Goal: Information Seeking & Learning: Learn about a topic

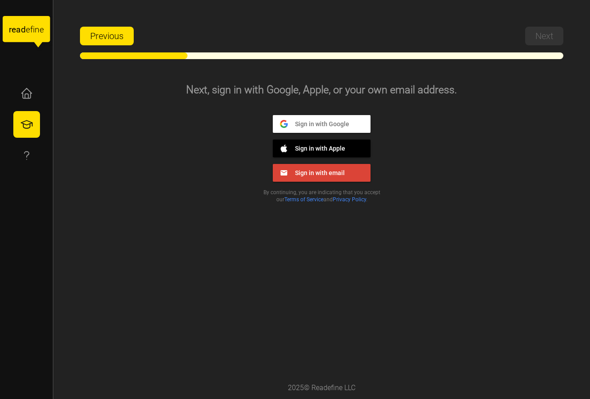
click at [331, 123] on span "Sign in with Google" at bounding box center [318, 123] width 61 height 8
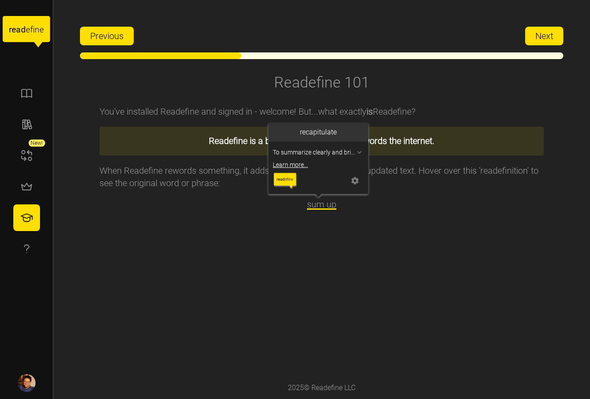
click at [316, 203] on span "sum up" at bounding box center [321, 204] width 29 height 11
click at [300, 163] on link "Learn more..." at bounding box center [318, 165] width 91 height 9
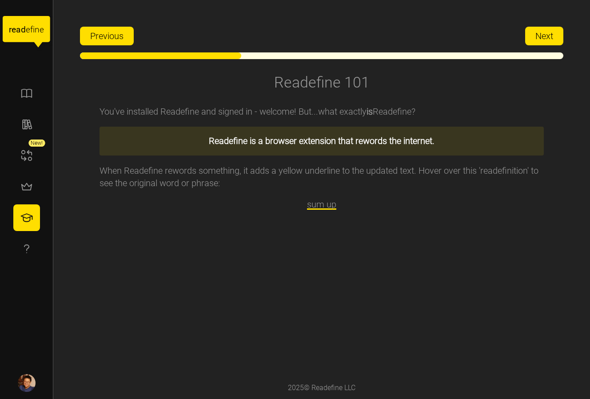
click at [549, 30] on span "Next" at bounding box center [544, 36] width 18 height 18
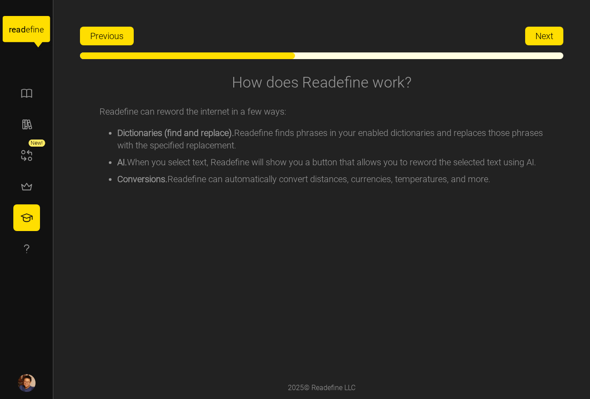
click at [553, 24] on div "Previous Next" at bounding box center [321, 33] width 483 height 23
click at [559, 32] on button "Next" at bounding box center [544, 36] width 38 height 19
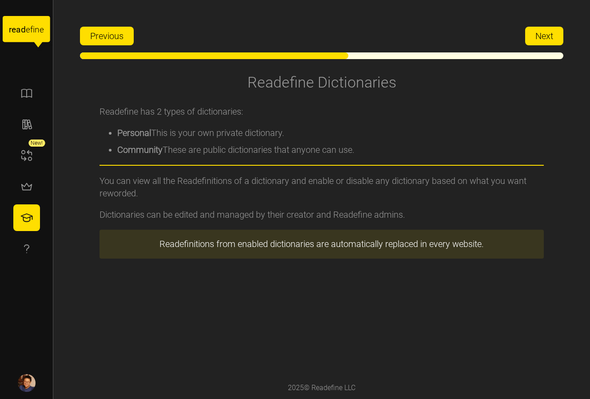
click at [559, 32] on button "Next" at bounding box center [544, 36] width 38 height 19
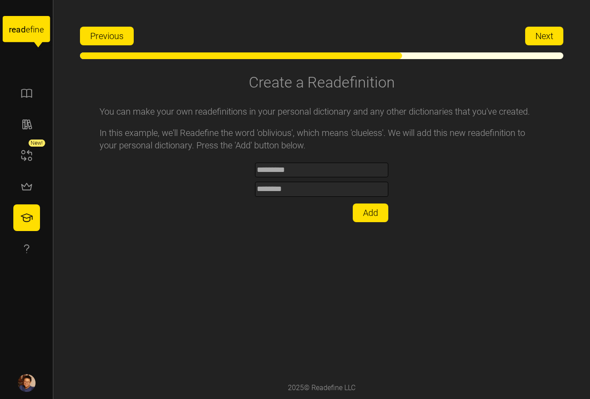
click at [318, 159] on div "You can make your own readefinitions in your personal dictionary and any other …" at bounding box center [322, 236] width 444 height 280
click at [374, 214] on span "Add" at bounding box center [370, 213] width 15 height 18
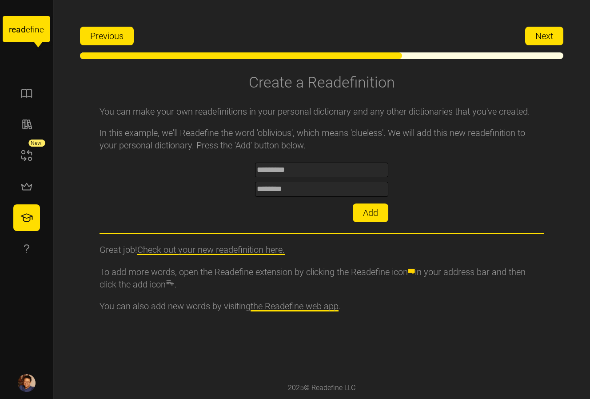
click at [260, 246] on link "Check out your new readefinition here." at bounding box center [210, 249] width 147 height 11
click at [554, 35] on button "Next" at bounding box center [544, 36] width 38 height 19
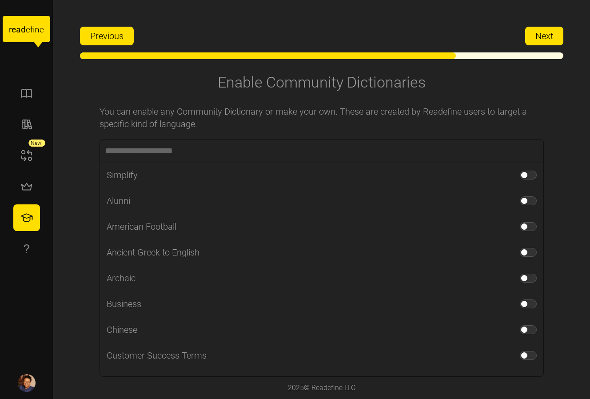
click at [531, 32] on button "Next" at bounding box center [544, 36] width 38 height 19
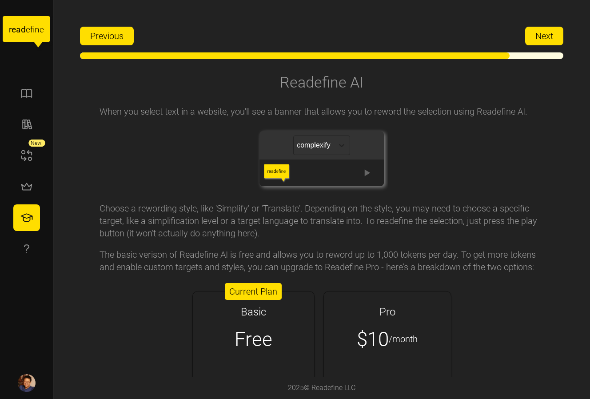
click at [547, 41] on span "Next" at bounding box center [544, 36] width 18 height 18
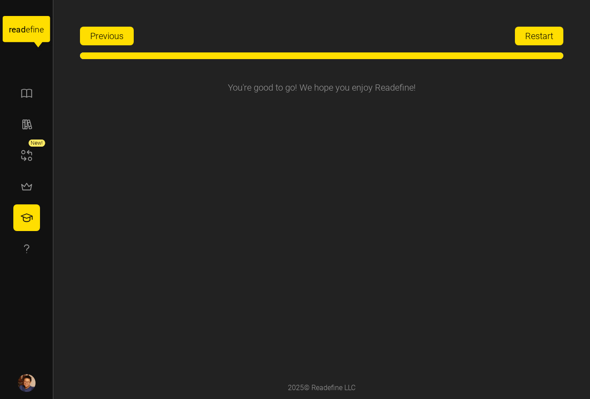
click at [547, 33] on span "Restart" at bounding box center [539, 36] width 28 height 18
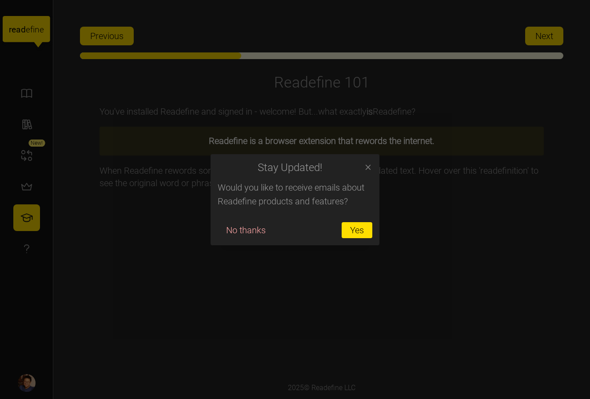
click at [345, 228] on button "Yes" at bounding box center [357, 230] width 31 height 16
click at [366, 167] on icon "button" at bounding box center [368, 167] width 5 height 5
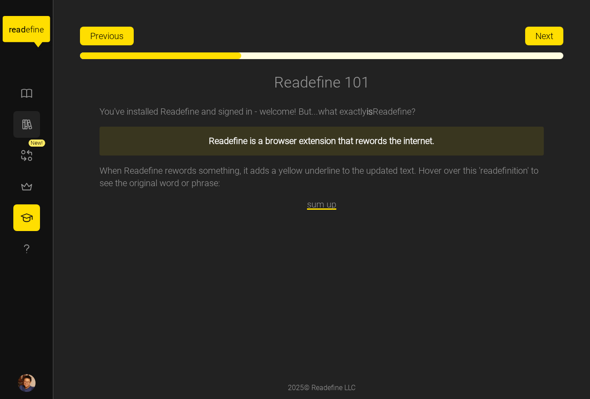
click at [19, 119] on button "button" at bounding box center [26, 124] width 27 height 27
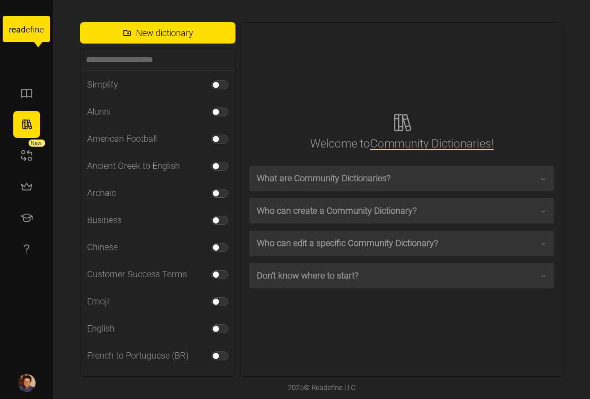
click at [299, 183] on span "What are Community Dictionaries?" at bounding box center [398, 178] width 283 height 24
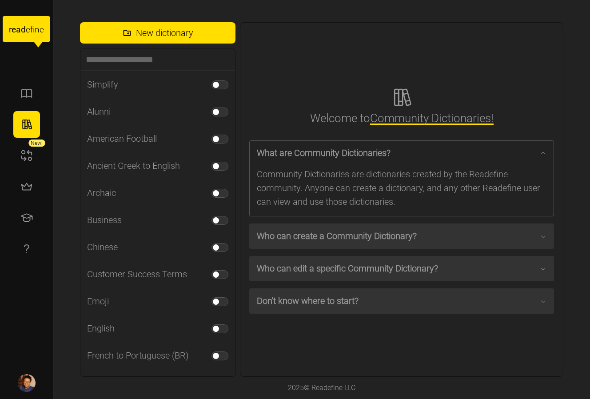
click at [361, 148] on span "What are Community Dictionaries?" at bounding box center [398, 153] width 283 height 24
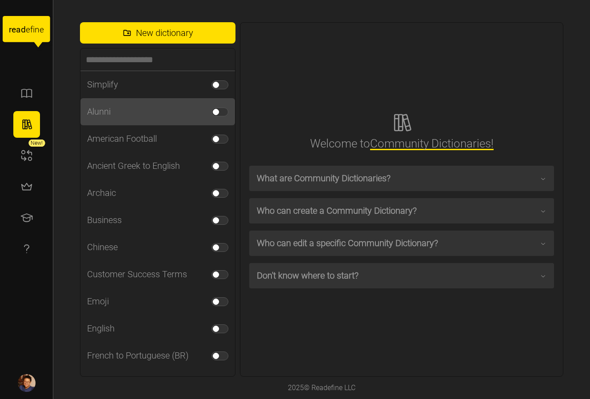
click at [124, 109] on div "Alunni" at bounding box center [157, 111] width 155 height 27
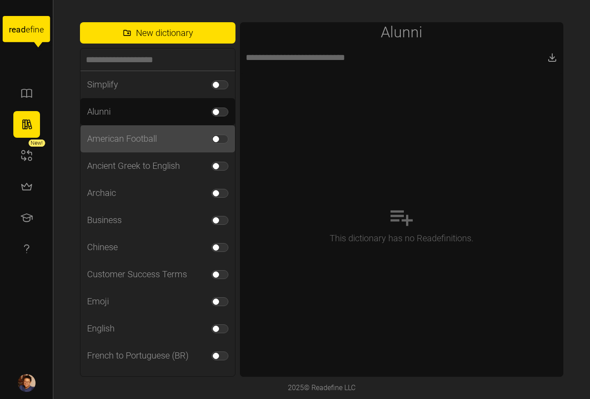
click at [190, 143] on div "American Football" at bounding box center [157, 138] width 155 height 27
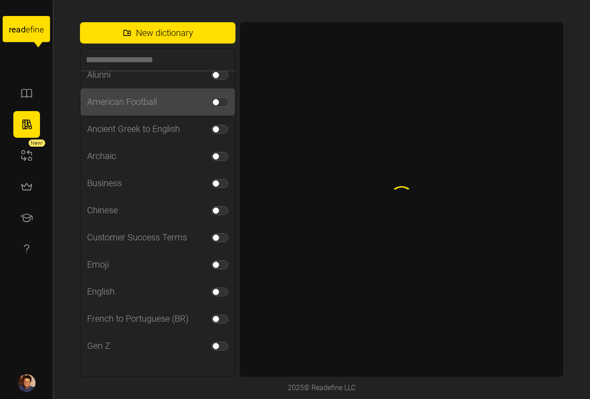
scroll to position [54, 0]
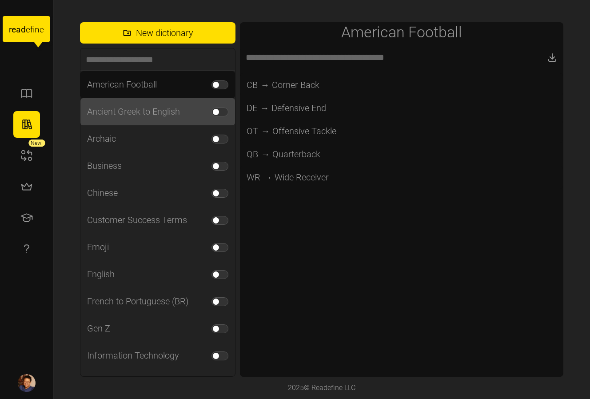
click at [174, 122] on div "Ancient Greek to English" at bounding box center [157, 111] width 155 height 27
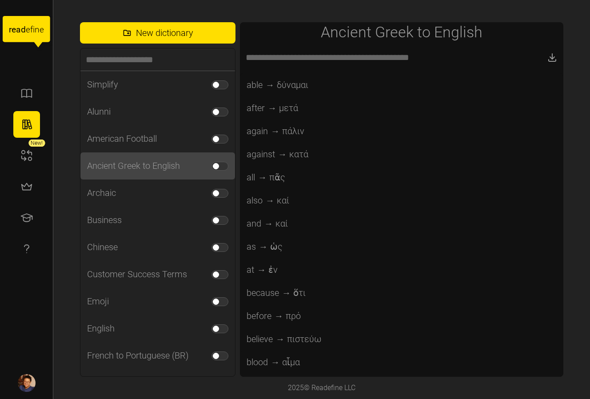
click at [219, 163] on span at bounding box center [224, 166] width 11 height 8
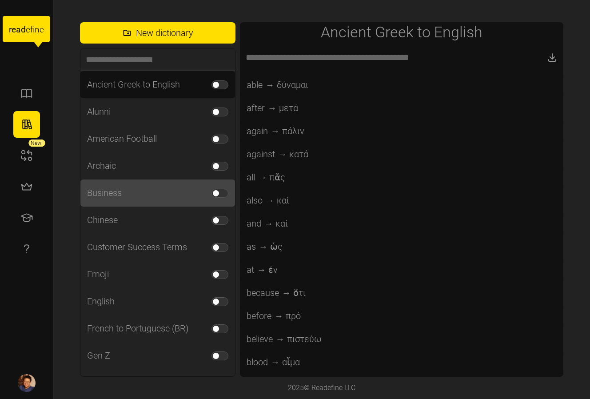
click at [172, 193] on div "Business" at bounding box center [157, 192] width 155 height 27
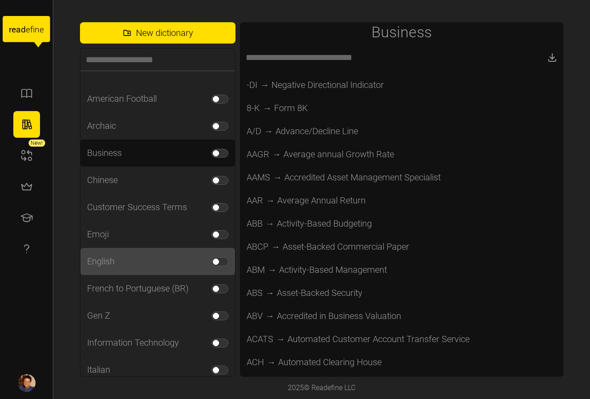
scroll to position [47, 0]
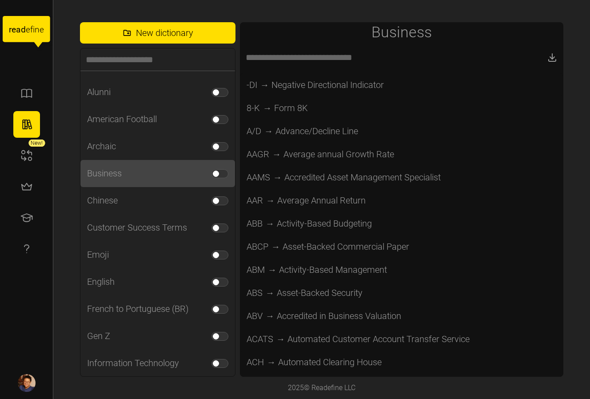
click at [219, 170] on span at bounding box center [224, 174] width 11 height 8
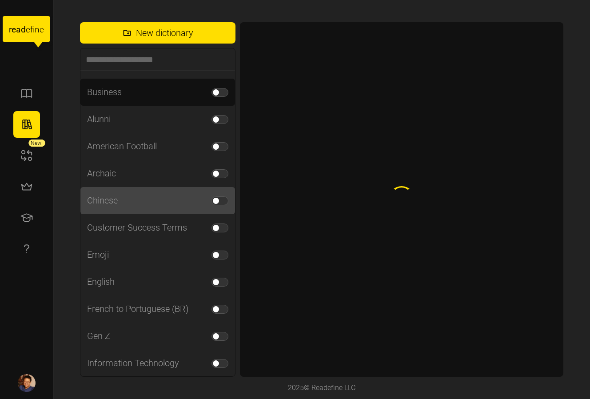
scroll to position [54, 0]
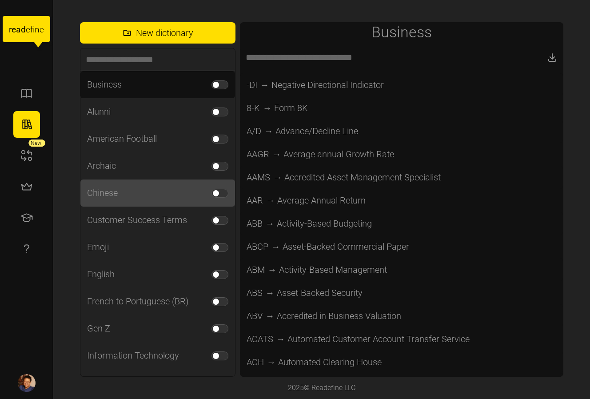
click at [176, 192] on div "Chinese" at bounding box center [157, 192] width 155 height 27
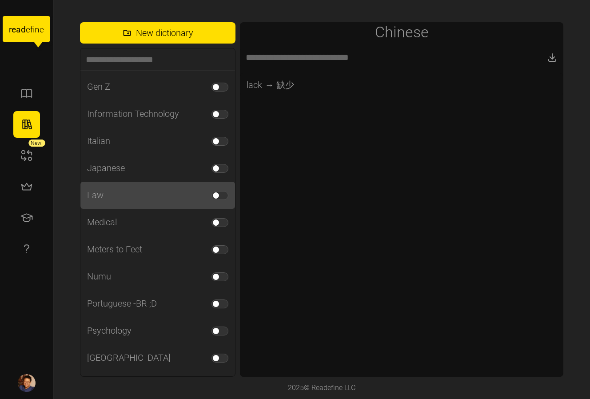
click at [159, 198] on div "Law" at bounding box center [157, 195] width 155 height 27
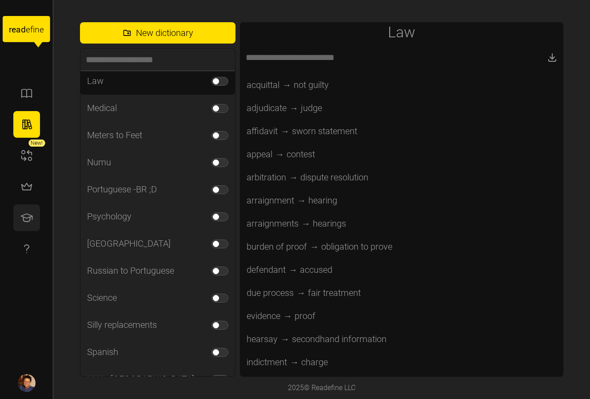
scroll to position [406, 0]
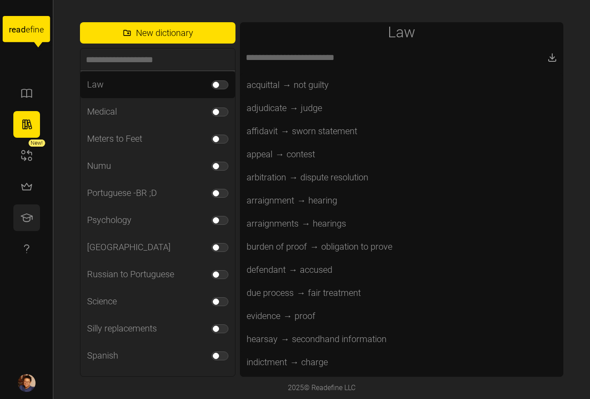
click at [28, 214] on icon "button" at bounding box center [26, 217] width 13 height 13
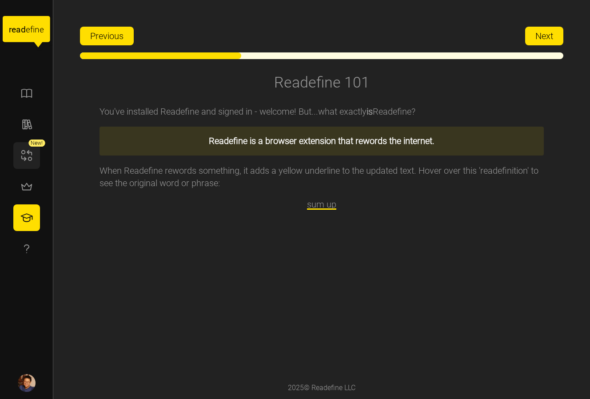
click at [23, 155] on icon "button" at bounding box center [26, 155] width 13 height 13
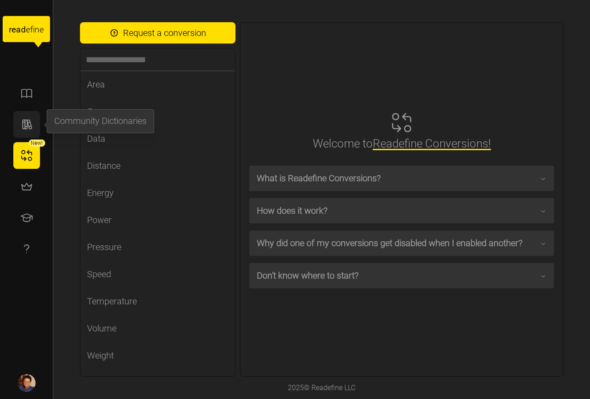
click at [36, 131] on button "button" at bounding box center [26, 124] width 27 height 27
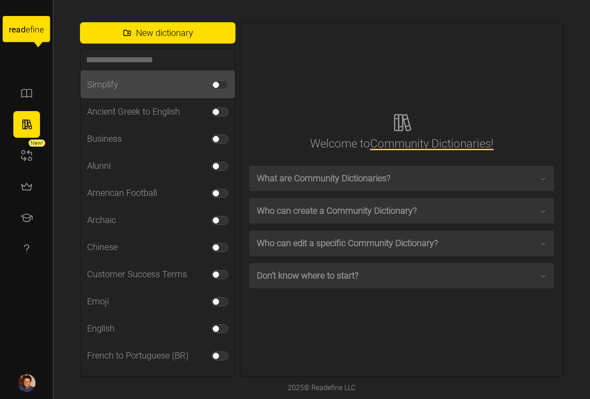
click at [180, 81] on div "Simplify" at bounding box center [157, 84] width 155 height 27
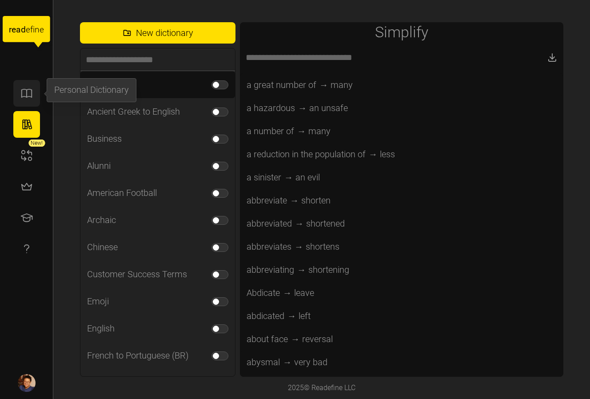
click at [26, 92] on icon "button" at bounding box center [26, 93] width 13 height 13
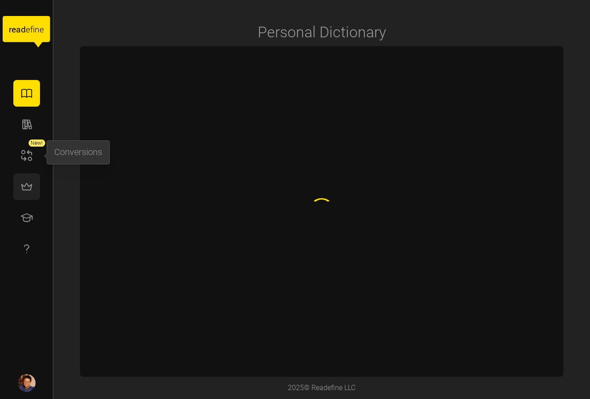
click at [36, 179] on button "button" at bounding box center [26, 186] width 27 height 27
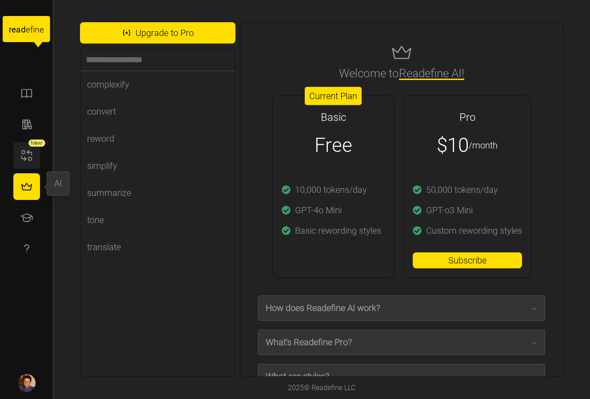
click at [34, 154] on button "button" at bounding box center [26, 155] width 27 height 27
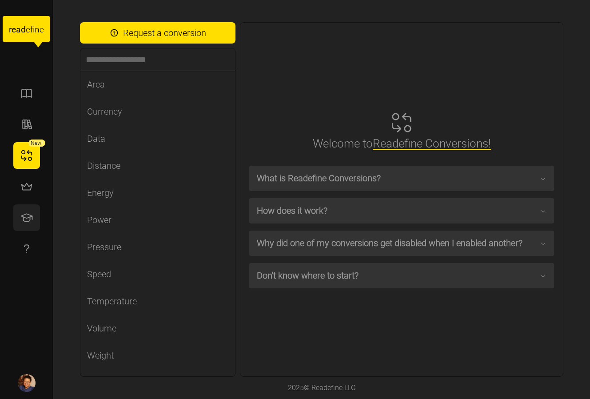
click at [39, 212] on button "button" at bounding box center [26, 217] width 27 height 27
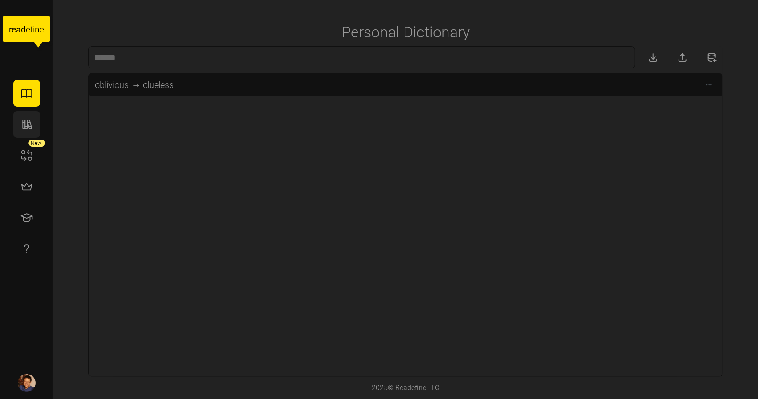
click at [20, 122] on icon "button" at bounding box center [26, 124] width 13 height 13
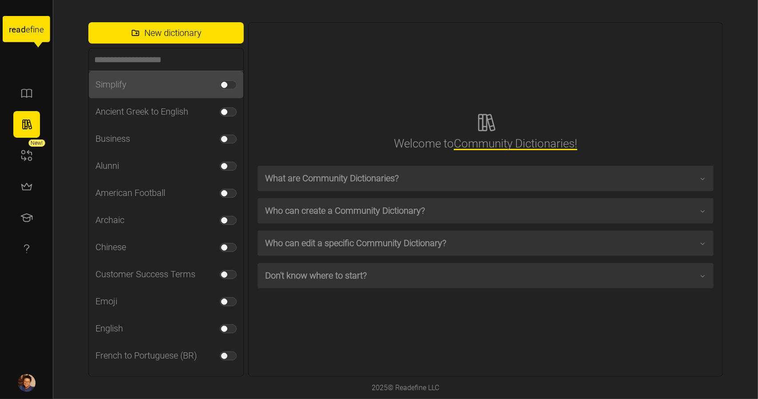
click at [230, 81] on label at bounding box center [228, 84] width 17 height 9
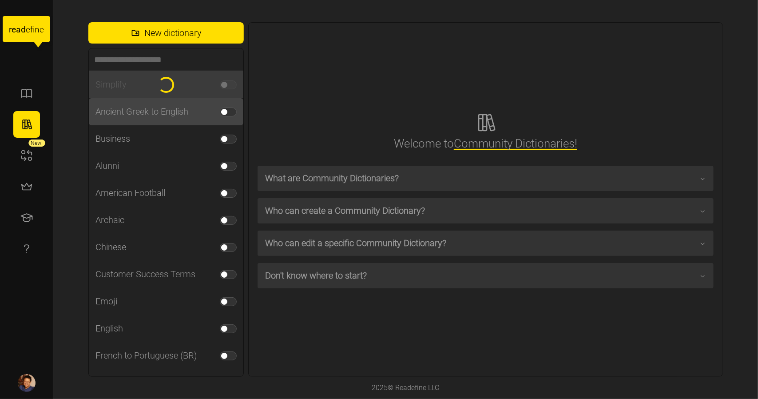
click at [226, 106] on div "Ancient Greek to English" at bounding box center [166, 111] width 155 height 27
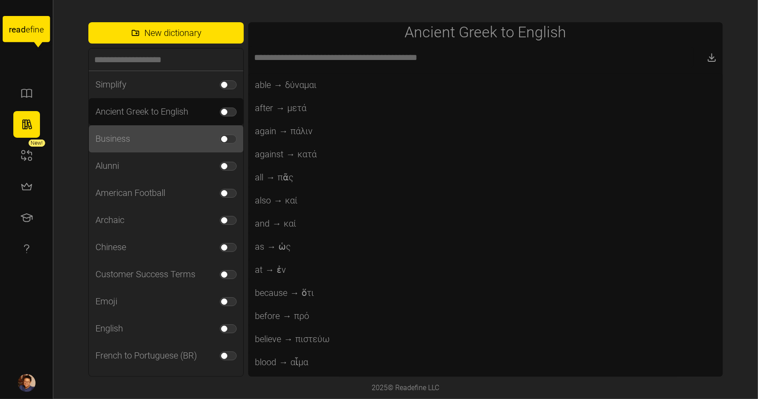
click at [224, 129] on div "Business" at bounding box center [166, 138] width 155 height 27
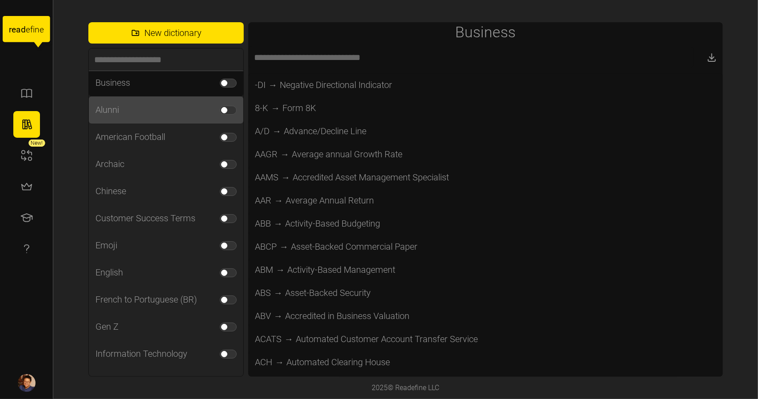
scroll to position [27, 0]
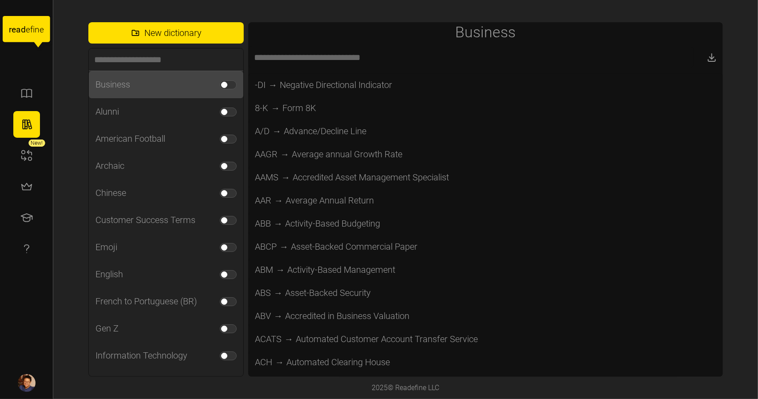
click at [227, 87] on span at bounding box center [232, 85] width 11 height 8
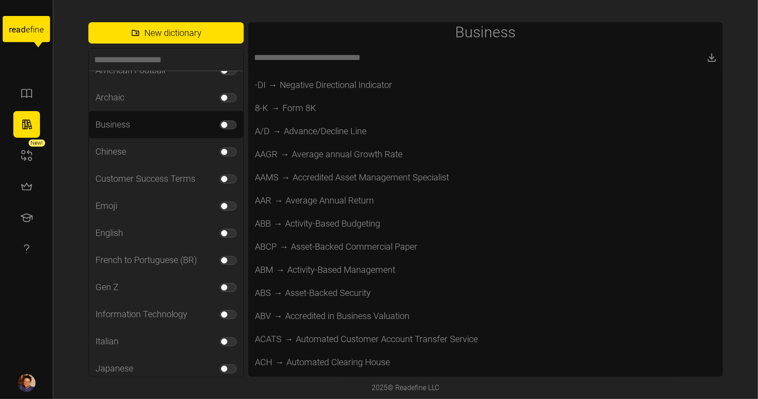
scroll to position [0, 0]
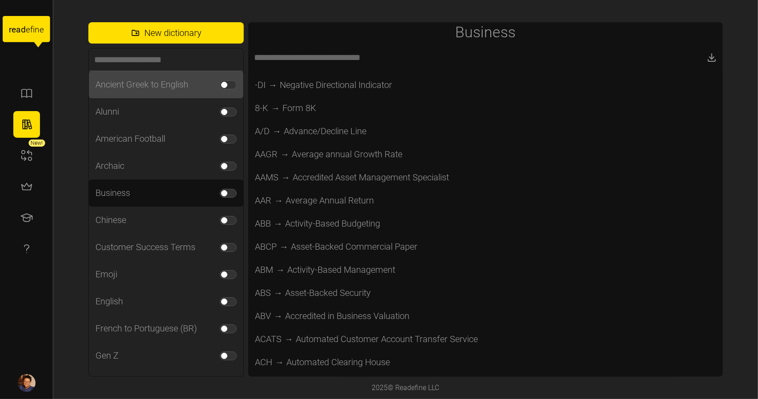
click at [227, 83] on span at bounding box center [232, 85] width 11 height 8
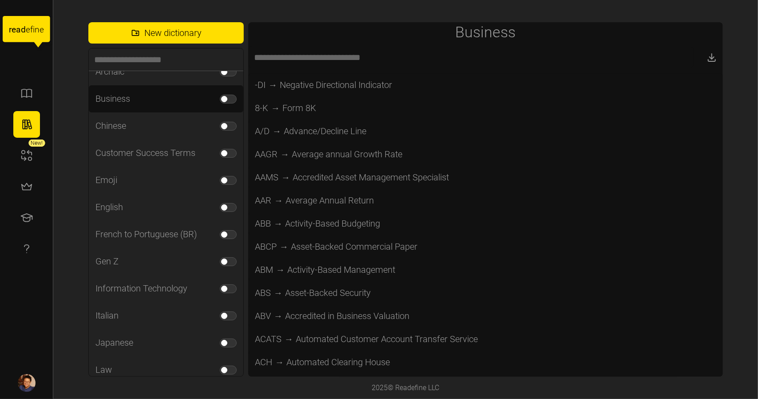
scroll to position [108, 0]
